Goal: Task Accomplishment & Management: Use online tool/utility

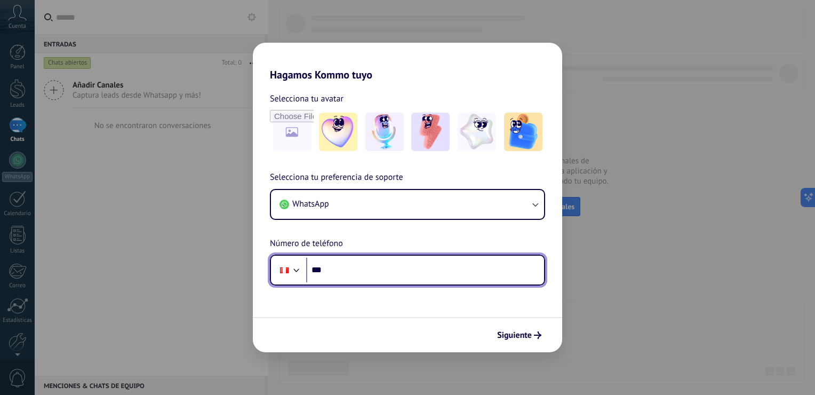
click at [361, 265] on input "***" at bounding box center [425, 270] width 238 height 25
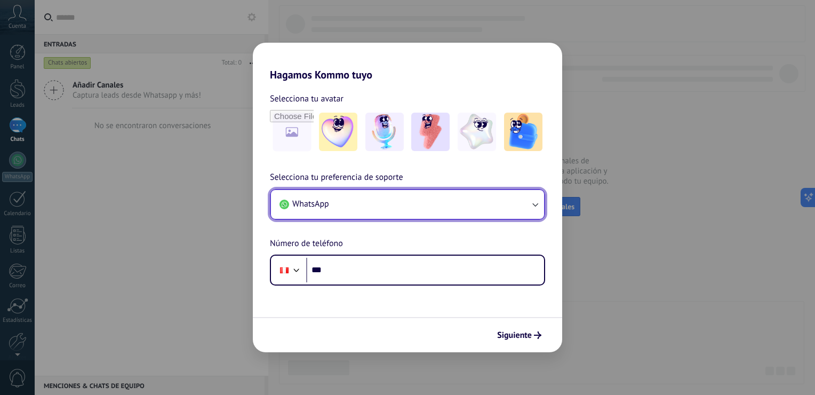
click at [380, 196] on button "WhatsApp" at bounding box center [407, 204] width 273 height 29
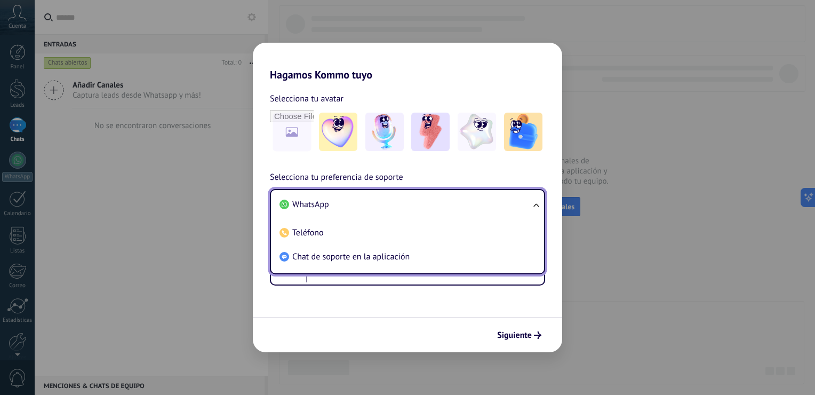
click at [342, 330] on div "Siguiente" at bounding box center [408, 334] width 310 height 35
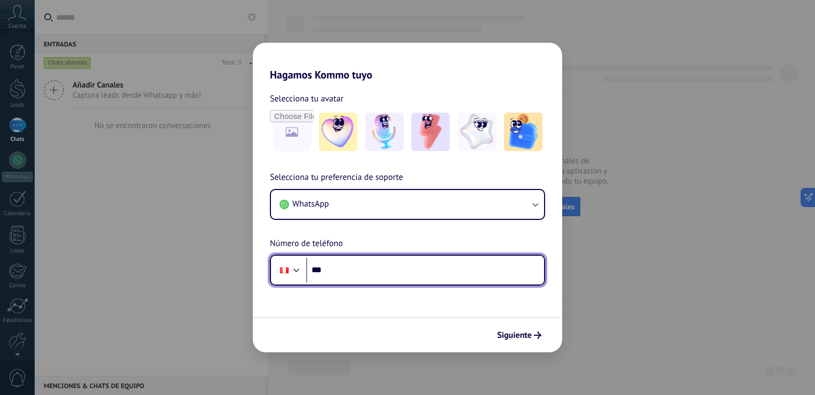
click at [354, 279] on input "***" at bounding box center [425, 270] width 238 height 25
click at [365, 269] on input "***" at bounding box center [425, 270] width 238 height 25
type input "**********"
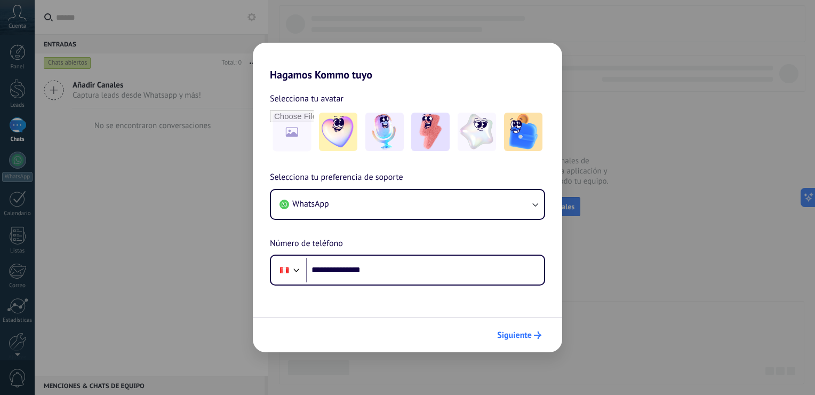
click at [522, 335] on span "Siguiente" at bounding box center [514, 334] width 35 height 7
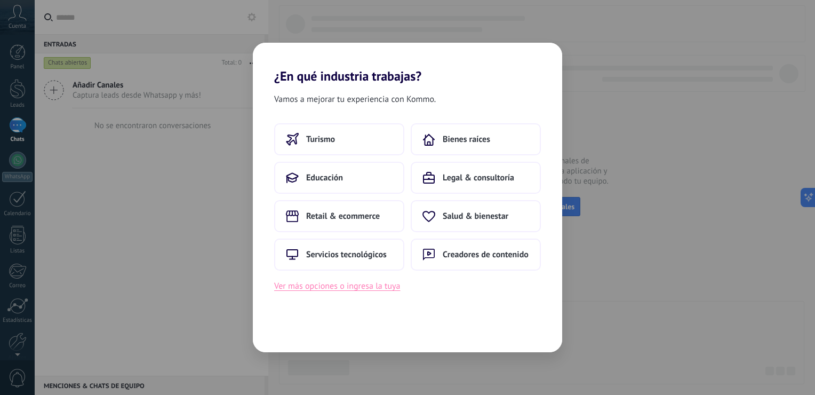
click at [335, 282] on button "Ver más opciones o ingresa la tuya" at bounding box center [337, 286] width 126 height 14
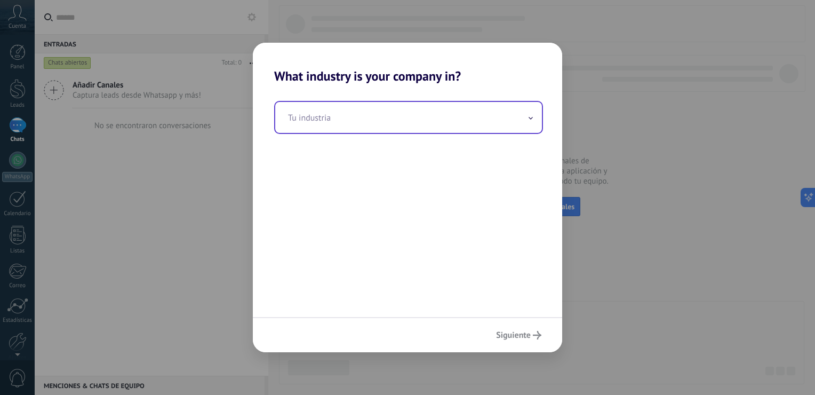
click at [330, 131] on input "text" at bounding box center [408, 117] width 267 height 31
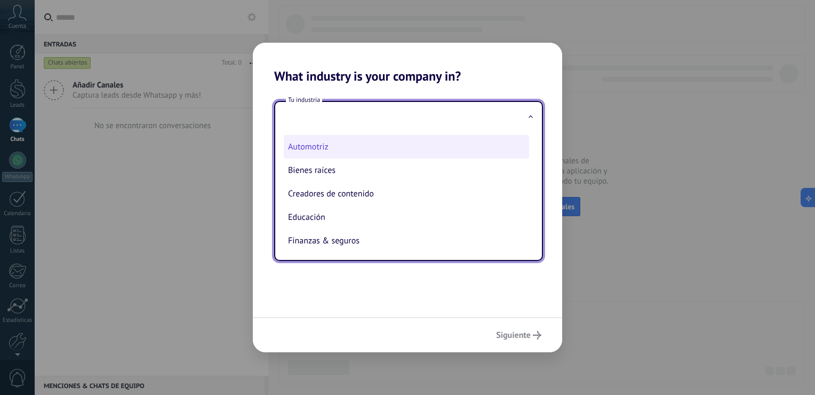
click at [321, 148] on li "Automotriz" at bounding box center [406, 146] width 245 height 23
type input "**********"
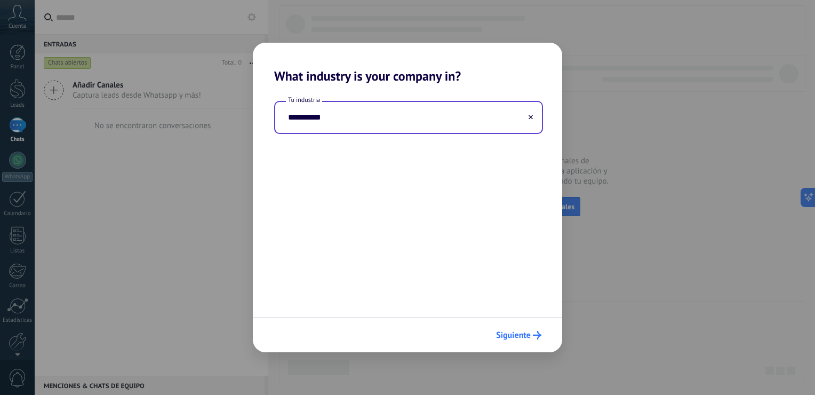
click at [509, 326] on div "Siguiente" at bounding box center [408, 334] width 310 height 35
click at [520, 329] on button "Siguiente" at bounding box center [518, 335] width 55 height 18
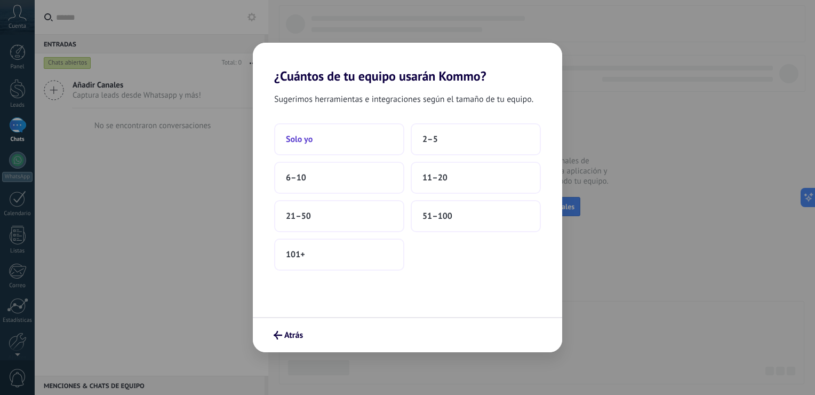
click at [364, 140] on button "Solo yo" at bounding box center [339, 139] width 130 height 32
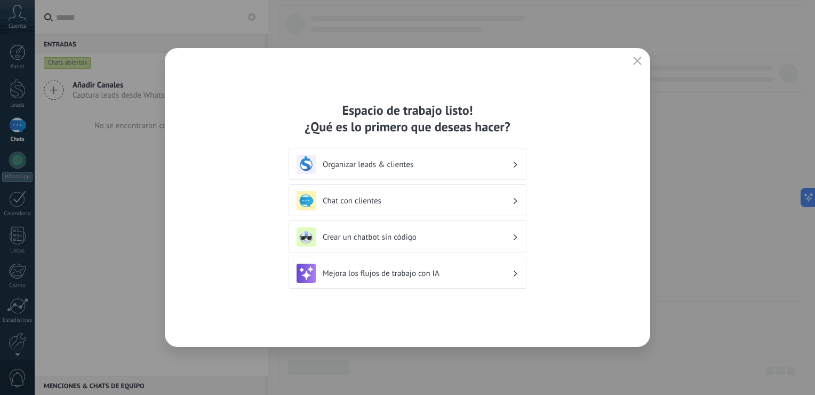
click at [410, 271] on h3 "Mejora los flujos de trabajo con IA" at bounding box center [417, 273] width 189 height 10
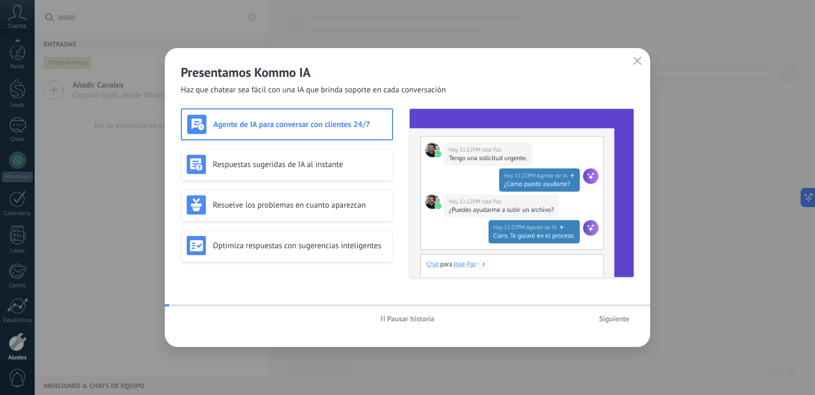
scroll to position [49, 0]
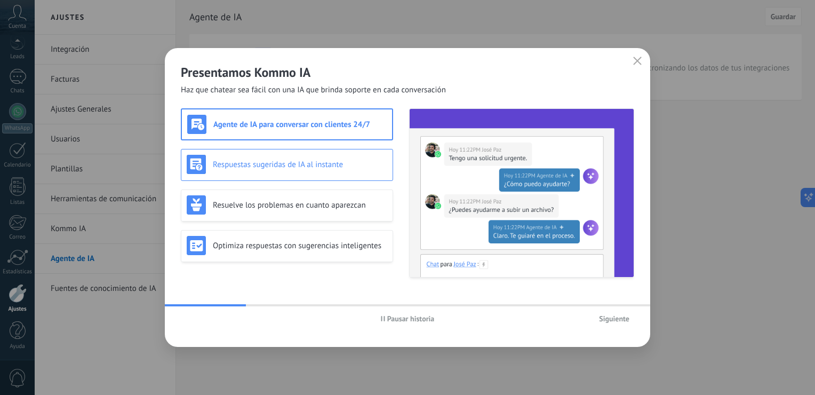
click at [337, 160] on h3 "Respuestas sugeridas de IA al instante" at bounding box center [300, 165] width 175 height 10
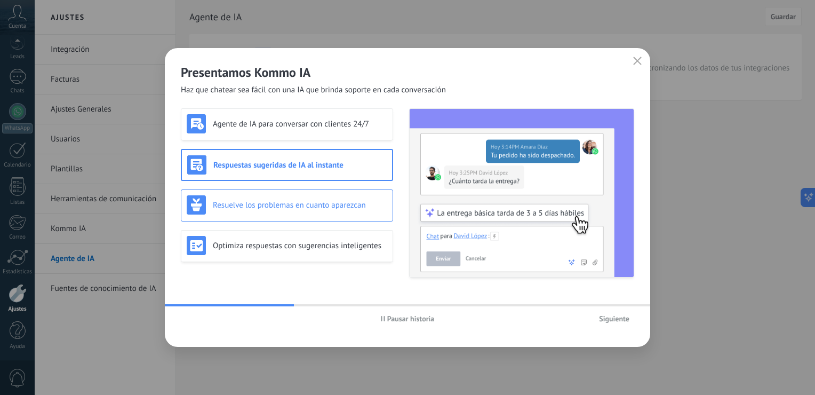
click at [324, 212] on div "Resuelve los problemas en cuanto aparezcan" at bounding box center [287, 204] width 201 height 19
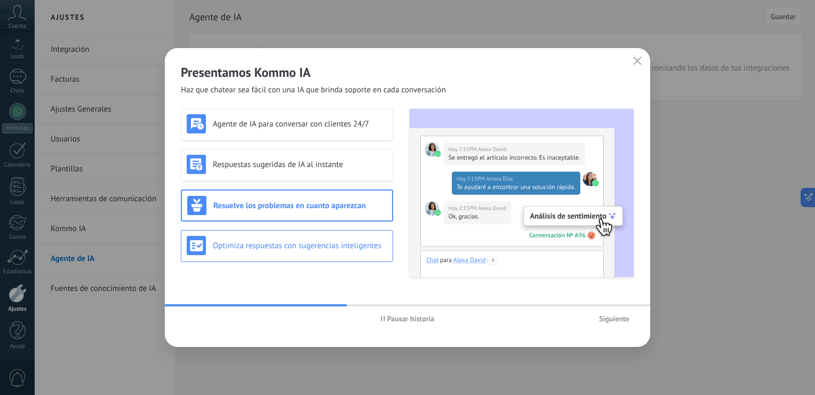
click at [328, 250] on div "Optimiza respuestas con sugerencias inteligentes" at bounding box center [287, 245] width 201 height 19
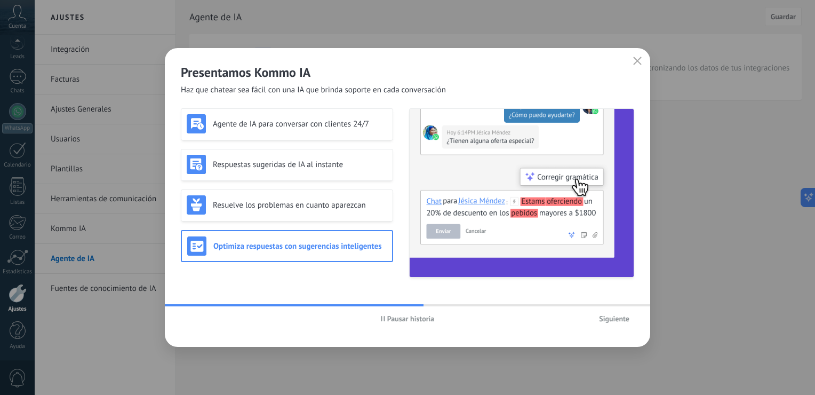
click at [621, 320] on span "Siguiente" at bounding box center [614, 318] width 30 height 7
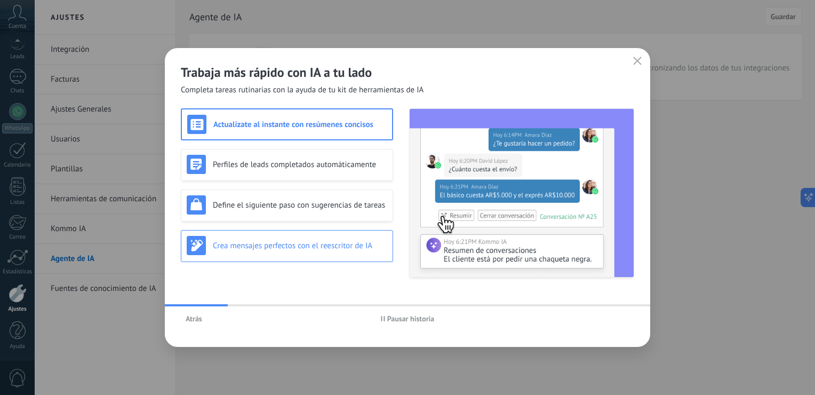
click at [332, 231] on div "Crea mensajes perfectos con el reescritor de IA" at bounding box center [287, 246] width 212 height 32
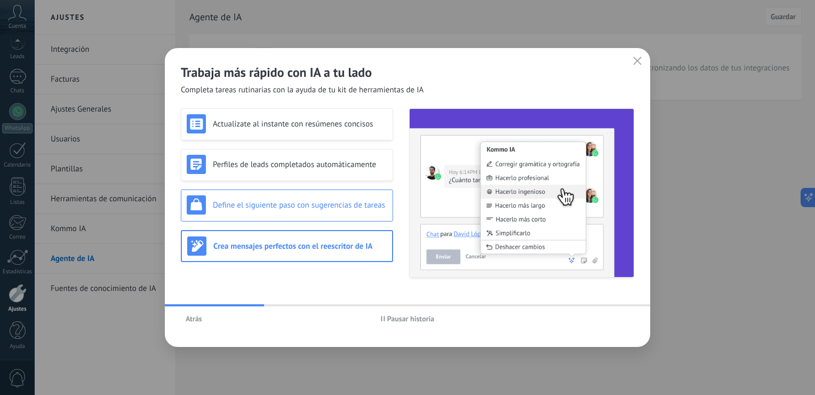
click at [346, 210] on div "Define el siguiente paso con sugerencias de tareas" at bounding box center [287, 204] width 201 height 19
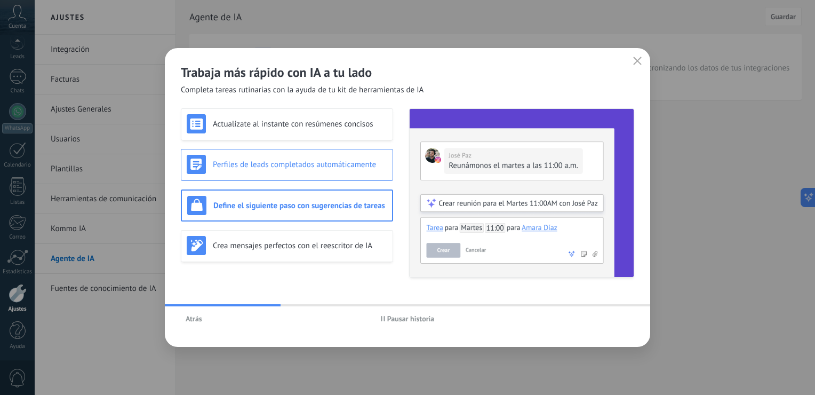
click at [339, 165] on h3 "Perfiles de leads completados automáticamente" at bounding box center [300, 165] width 175 height 10
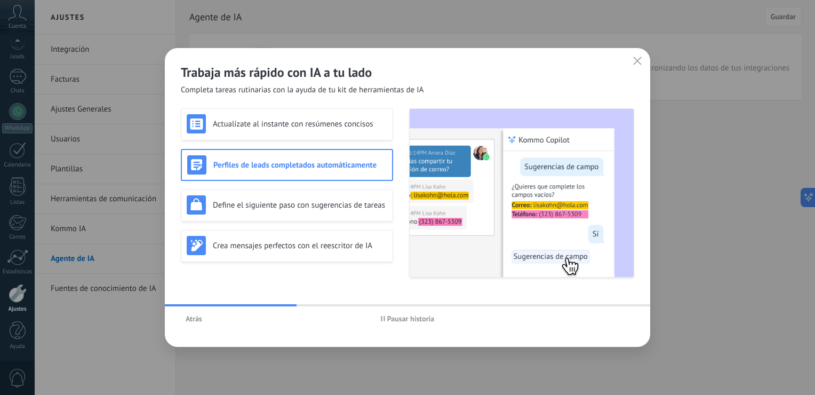
click at [336, 145] on div "Actualízate al instante con resúmenes concisos Perfiles de leads completados au…" at bounding box center [287, 192] width 212 height 169
click at [631, 66] on button "button" at bounding box center [638, 61] width 14 height 15
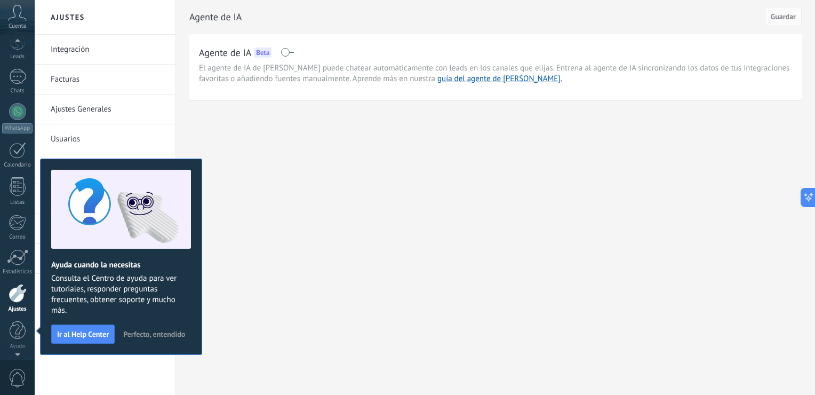
scroll to position [5, 0]
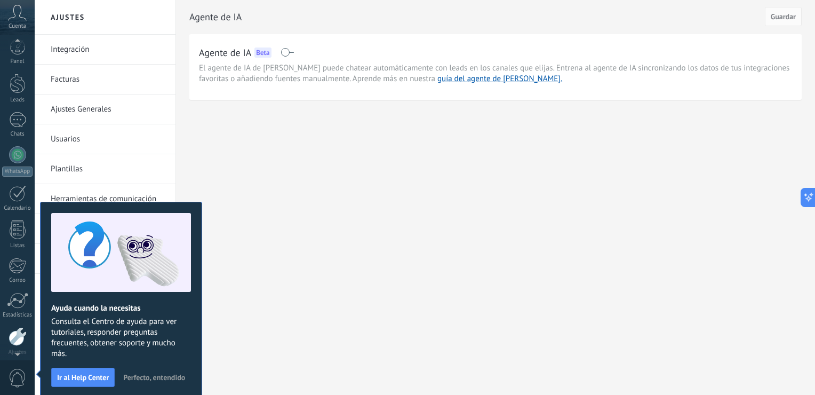
click at [323, 182] on div "Ajustes Integración Facturas Ajustes Generales Usuarios Plantillas Herramientas…" at bounding box center [425, 197] width 781 height 395
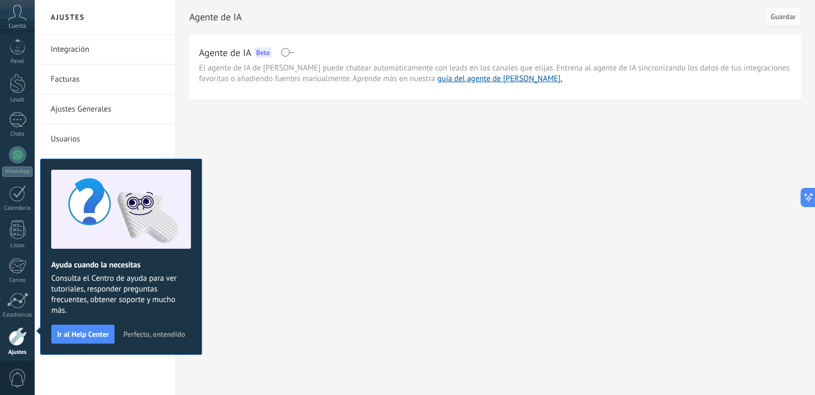
scroll to position [49, 0]
click at [288, 55] on span at bounding box center [287, 52] width 13 height 9
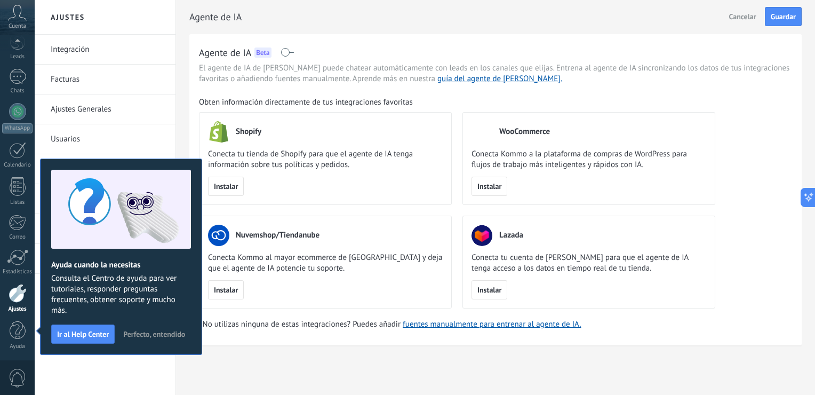
click at [290, 55] on span at bounding box center [287, 52] width 13 height 9
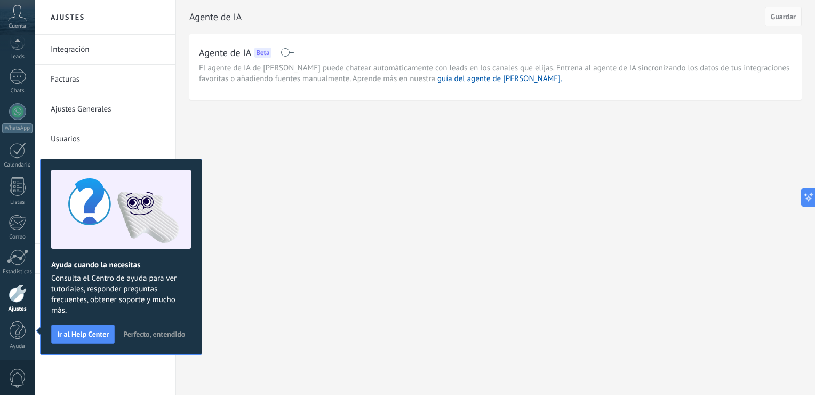
click at [137, 333] on span "Perfecto, entendido" at bounding box center [154, 333] width 62 height 7
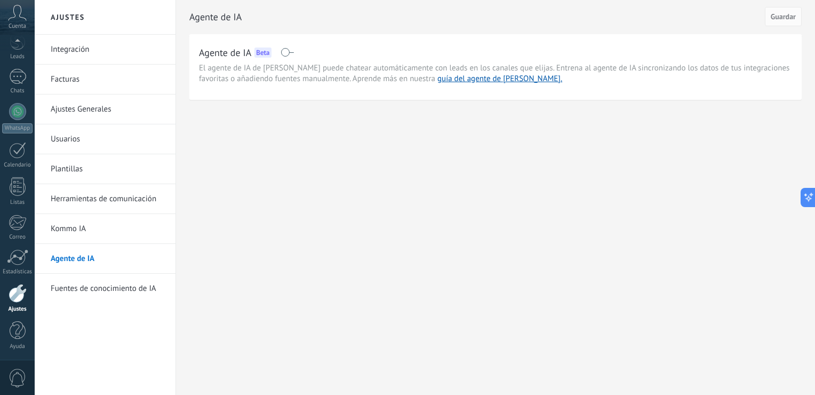
click at [72, 229] on link "Kommo IA" at bounding box center [108, 229] width 114 height 30
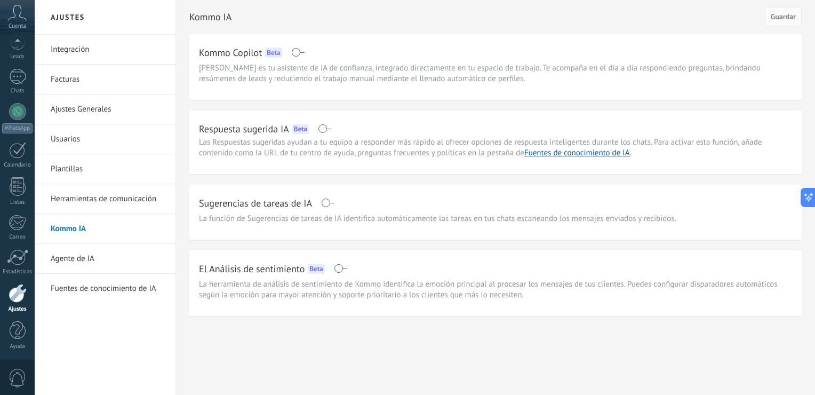
click at [326, 132] on span at bounding box center [324, 128] width 13 height 9
click at [15, 80] on div at bounding box center [17, 76] width 17 height 15
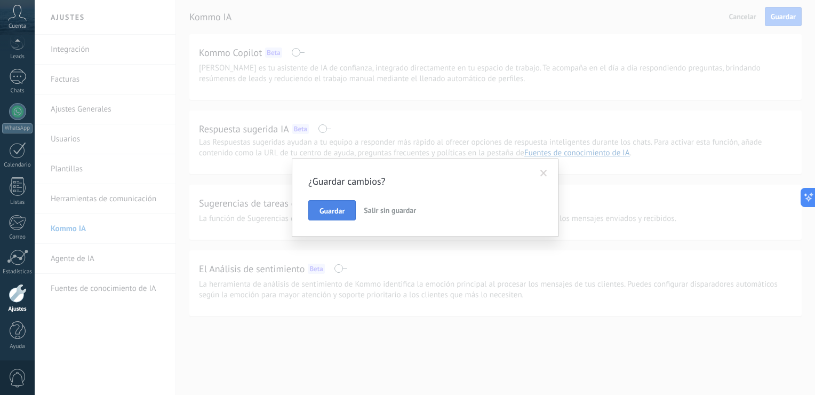
click at [330, 212] on span "Guardar" at bounding box center [332, 210] width 25 height 7
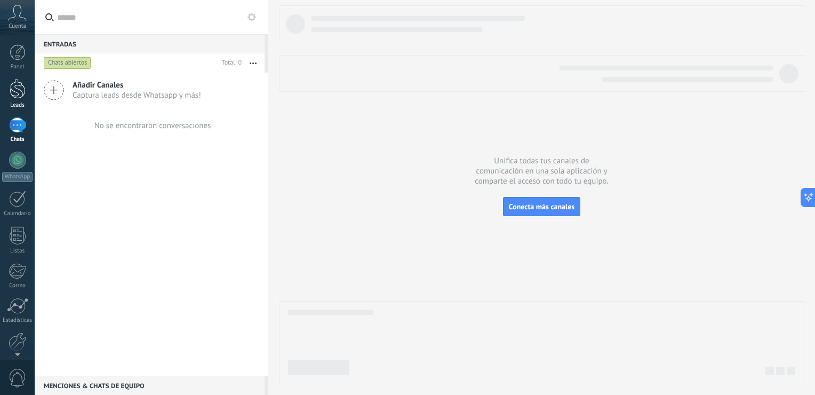
click at [19, 91] on div at bounding box center [18, 89] width 16 height 20
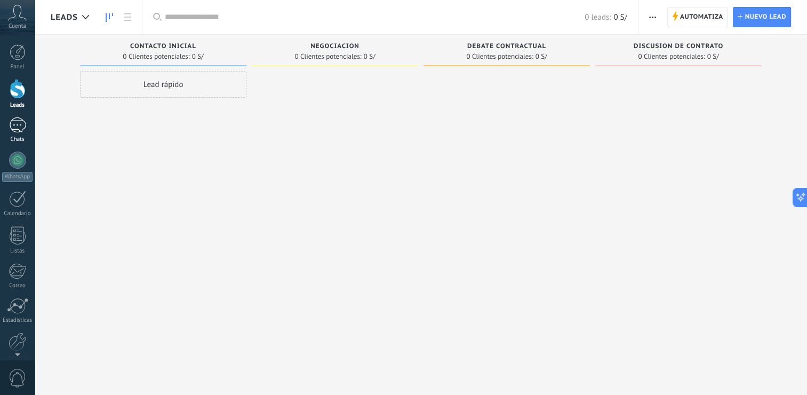
click at [12, 137] on div "Chats" at bounding box center [17, 139] width 31 height 7
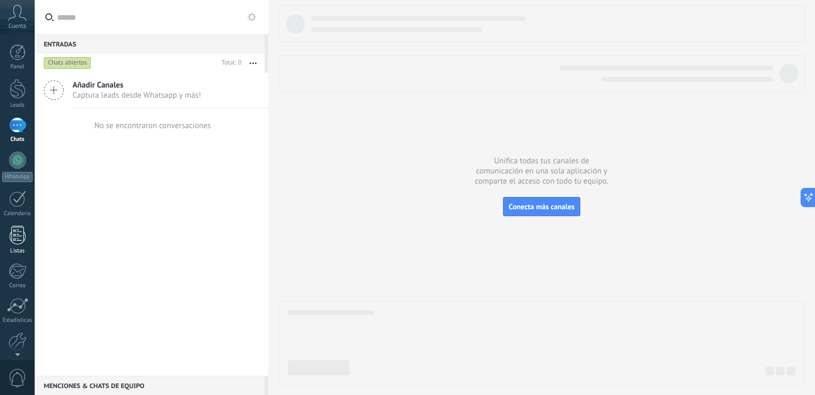
click at [19, 233] on div at bounding box center [18, 235] width 16 height 19
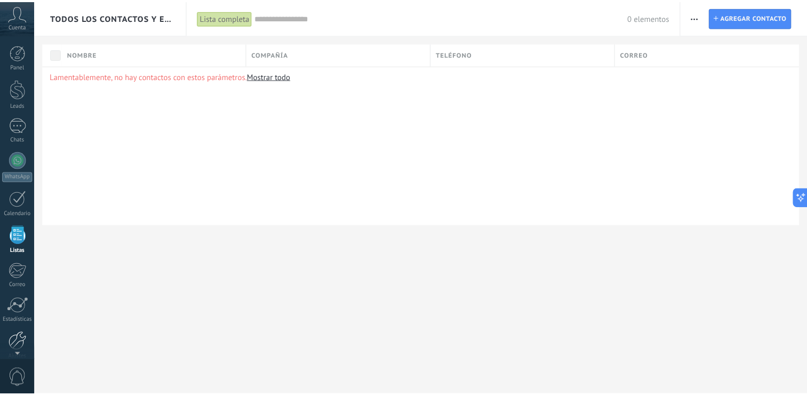
scroll to position [49, 0]
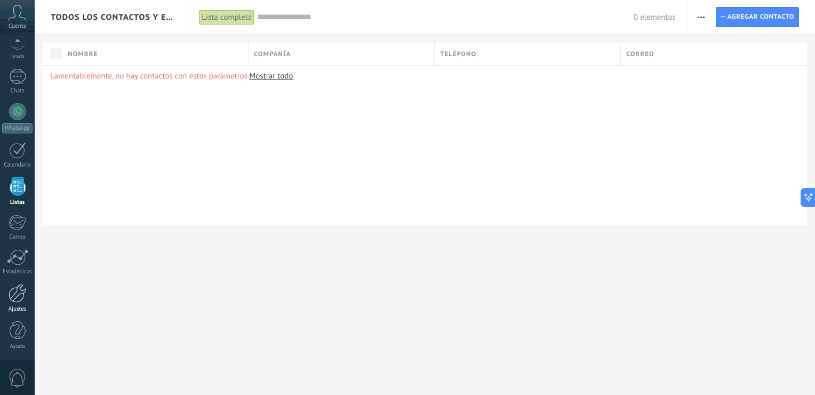
click at [9, 310] on div "Ajustes" at bounding box center [17, 309] width 31 height 7
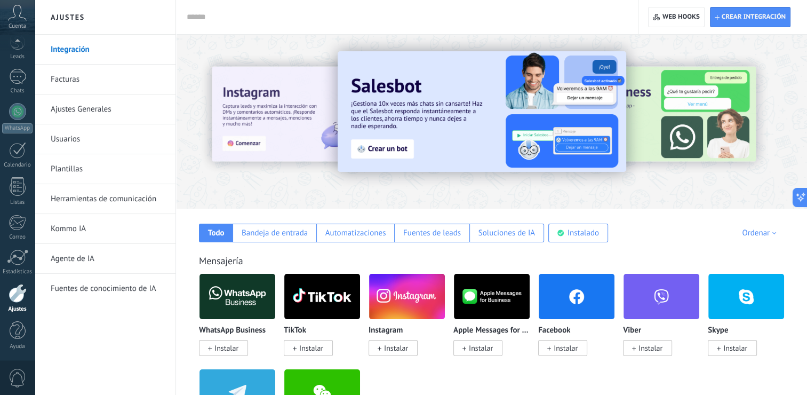
click at [79, 224] on link "Kommo IA" at bounding box center [108, 229] width 114 height 30
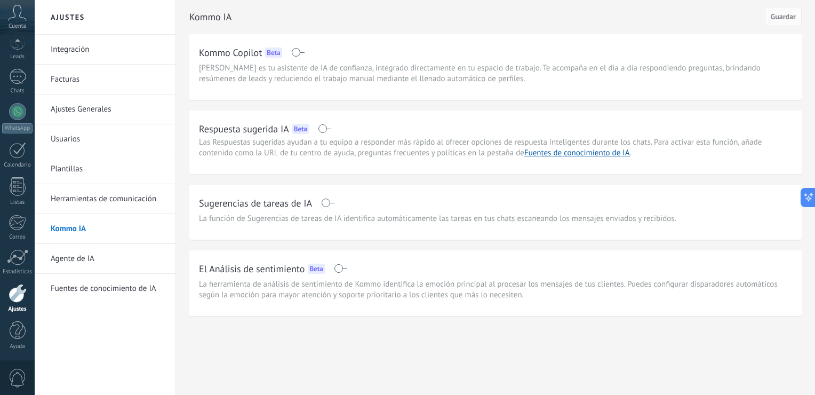
click at [69, 46] on link "Integración" at bounding box center [108, 50] width 114 height 30
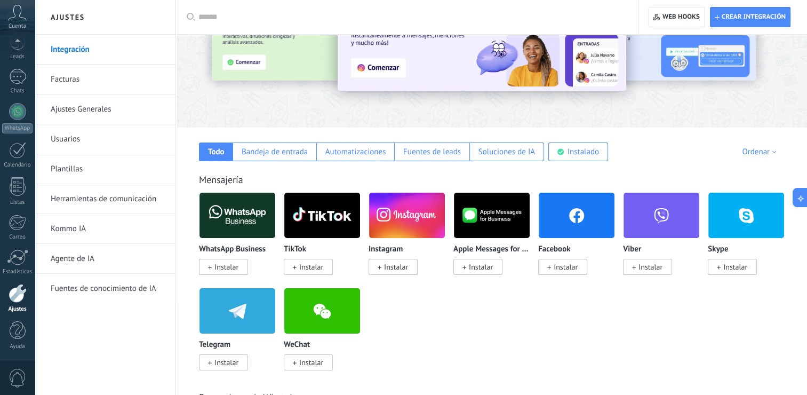
scroll to position [81, 0]
click at [213, 265] on span "Instalar" at bounding box center [223, 267] width 49 height 16
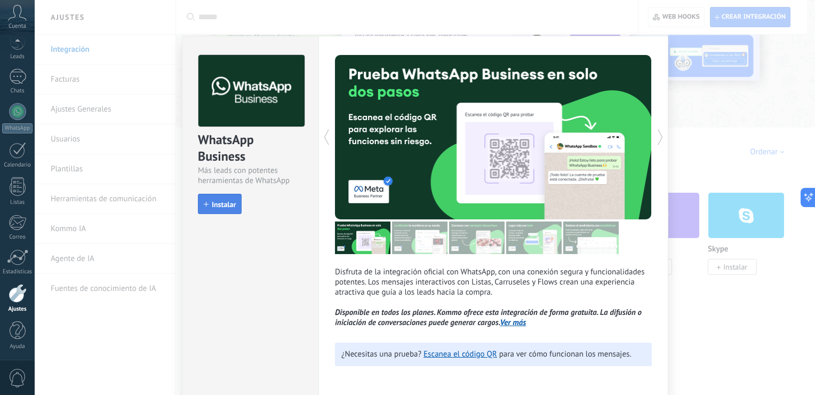
click at [220, 202] on span "Instalar" at bounding box center [224, 204] width 24 height 7
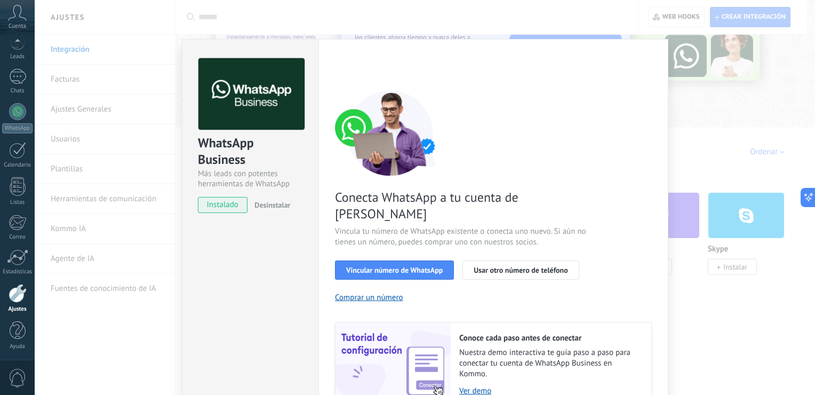
click at [715, 143] on div "WhatsApp Business Más leads con potentes herramientas de WhatsApp instalado Des…" at bounding box center [425, 197] width 781 height 395
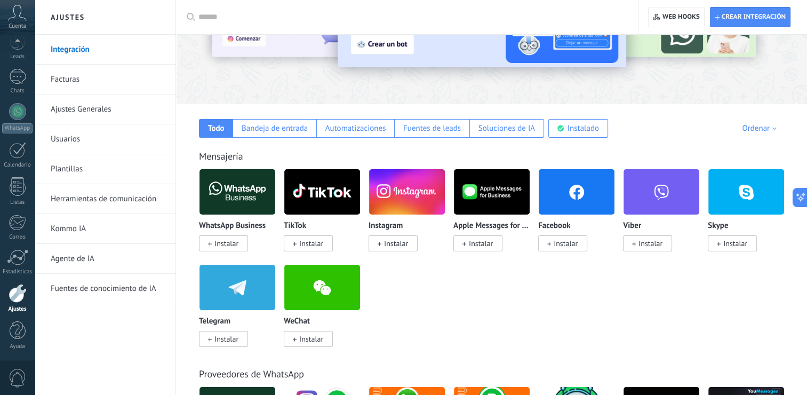
scroll to position [105, 0]
click at [350, 122] on div "Automatizaciones" at bounding box center [355, 128] width 78 height 19
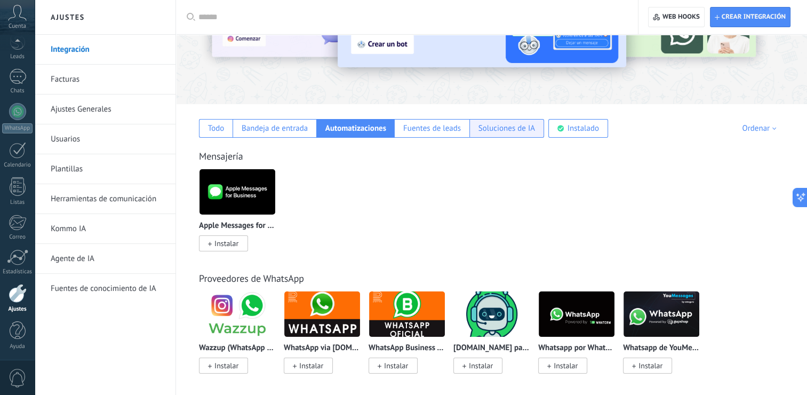
click at [498, 128] on div "Soluciones de IA" at bounding box center [507, 128] width 57 height 10
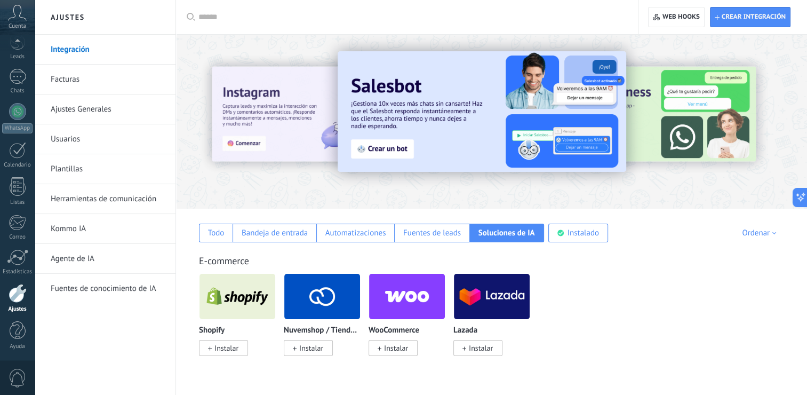
scroll to position [0, 0]
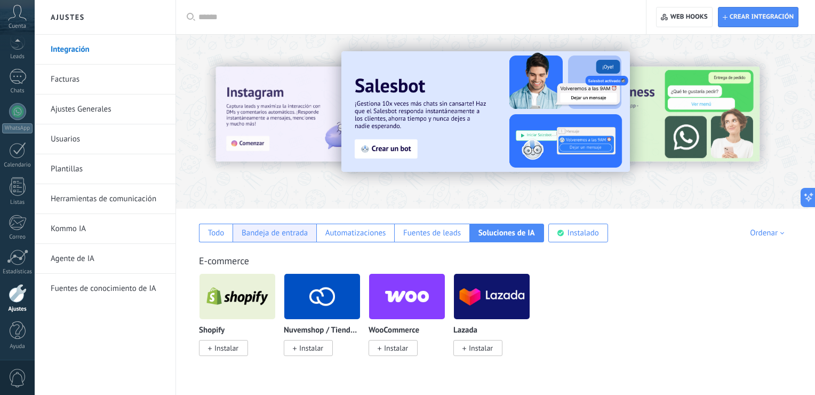
click at [300, 228] on div "Bandeja de entrada" at bounding box center [275, 233] width 66 height 10
